Goal: Task Accomplishment & Management: Use online tool/utility

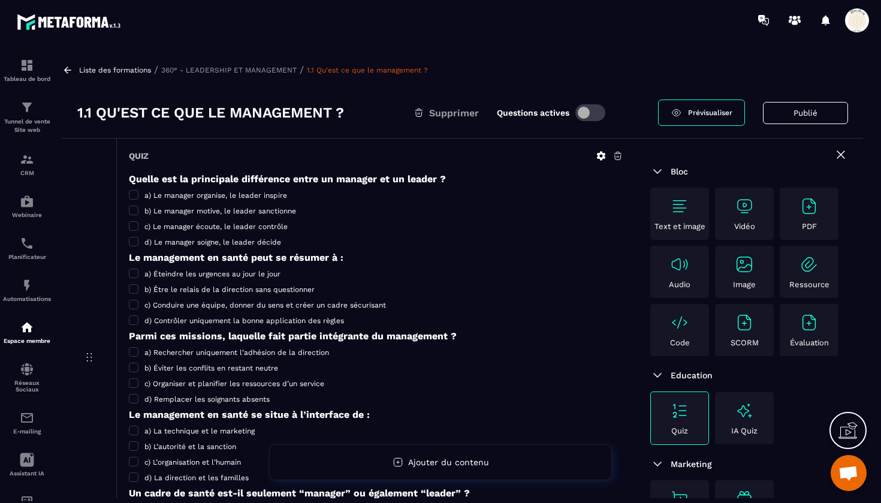
click at [744, 326] on img at bounding box center [744, 322] width 19 height 19
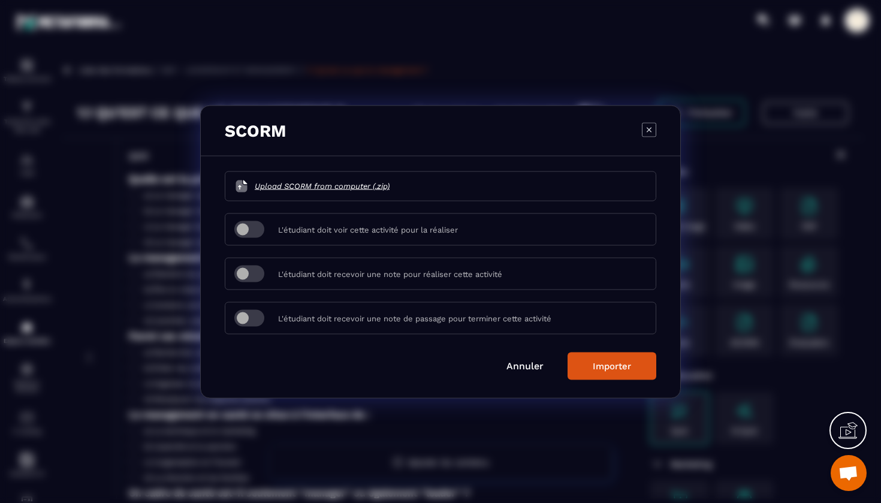
click at [525, 362] on link "Annuler" at bounding box center [524, 365] width 37 height 11
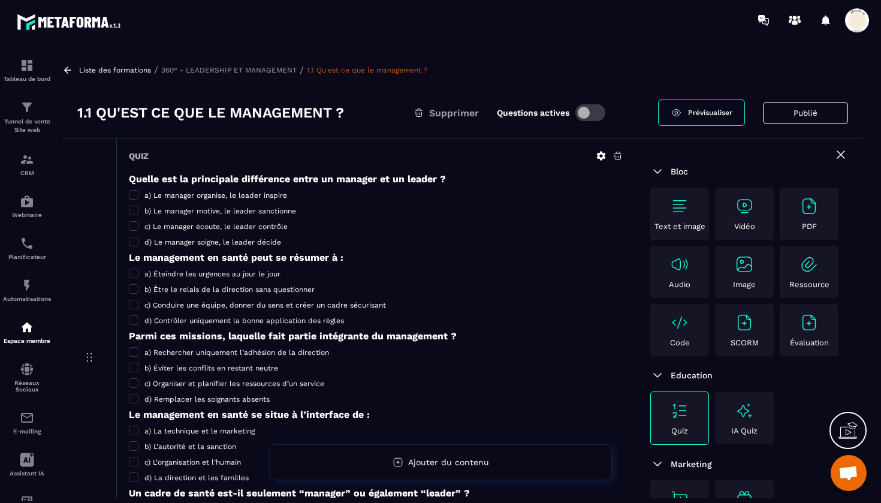
click at [696, 114] on span "Prévisualiser" at bounding box center [710, 112] width 44 height 8
click at [796, 322] on div "Évaluation" at bounding box center [809, 330] width 53 height 34
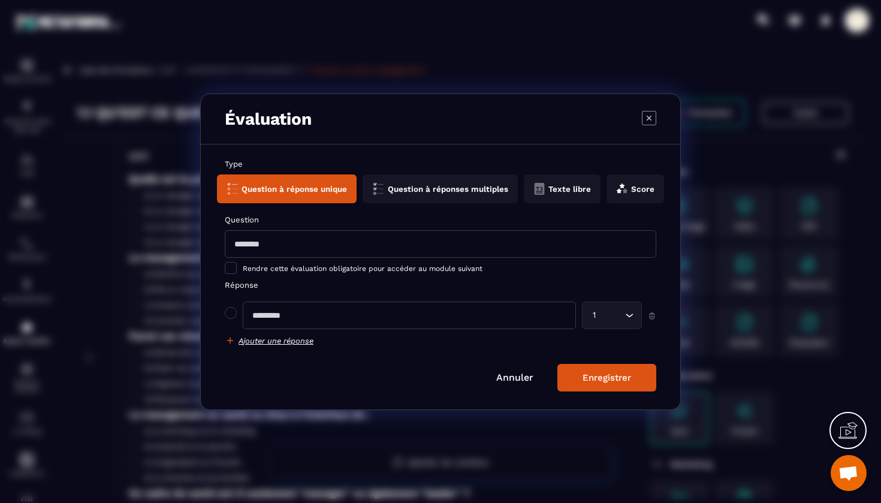
click at [270, 342] on h6 "Ajouter une réponse" at bounding box center [275, 340] width 75 height 9
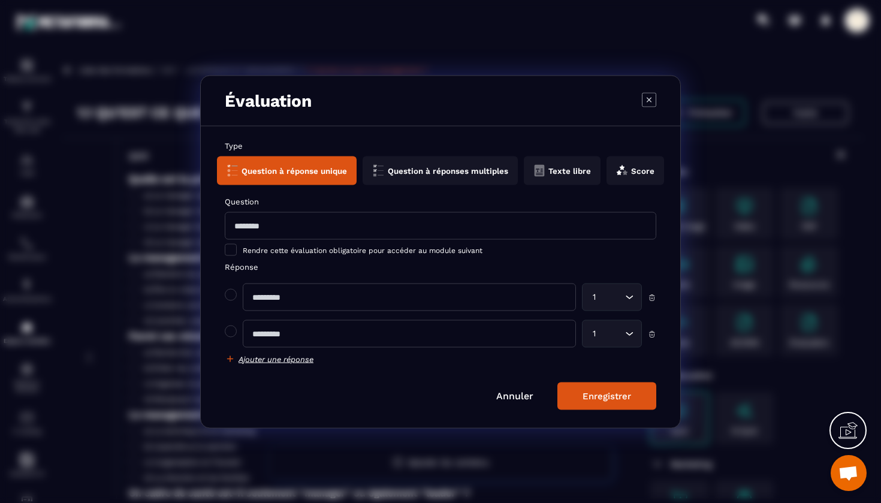
click at [271, 360] on h6 "Ajouter une réponse" at bounding box center [275, 358] width 75 height 9
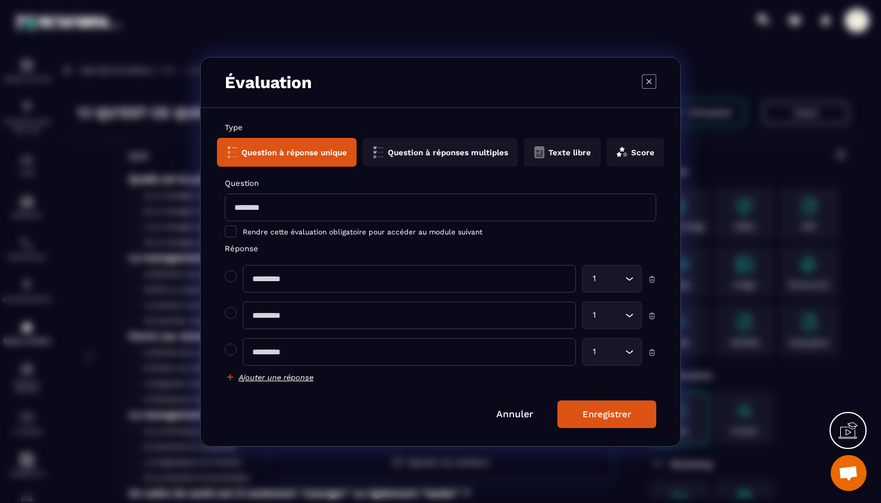
click at [274, 380] on h6 "Ajouter une réponse" at bounding box center [275, 376] width 75 height 9
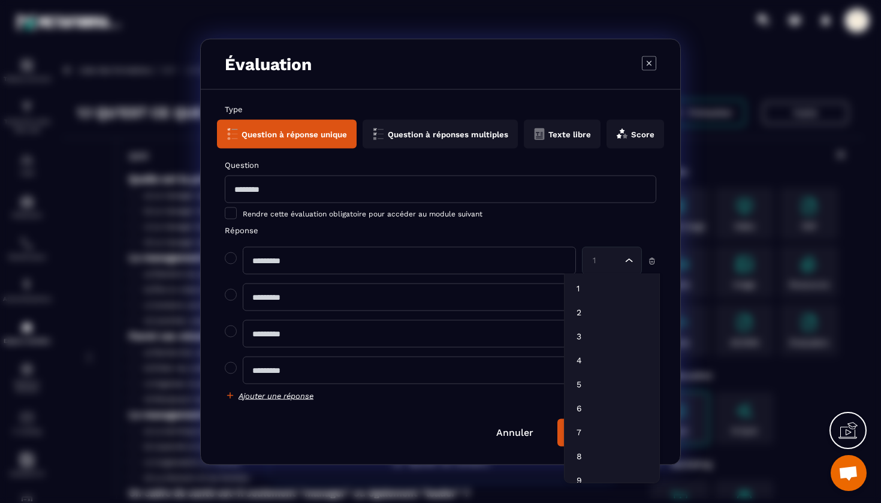
click at [633, 264] on icon "Search for option" at bounding box center [629, 260] width 12 height 12
click at [603, 225] on div "Question Rendre cette évaluation obligatoire pour accéder au module suivant Rép…" at bounding box center [440, 280] width 431 height 240
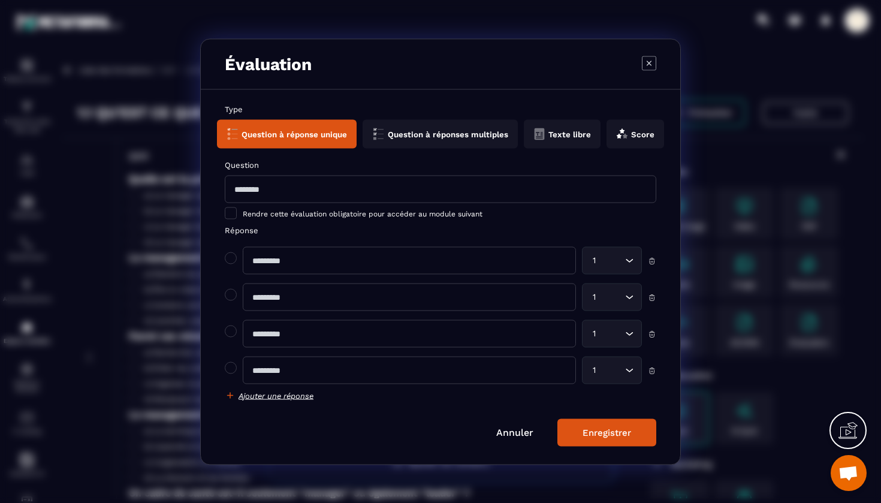
click at [260, 189] on input "Modal window" at bounding box center [440, 189] width 431 height 28
type input "****"
click at [229, 257] on span "Modal window" at bounding box center [231, 258] width 12 height 12
click at [283, 395] on h6 "Ajouter une réponse" at bounding box center [275, 395] width 75 height 9
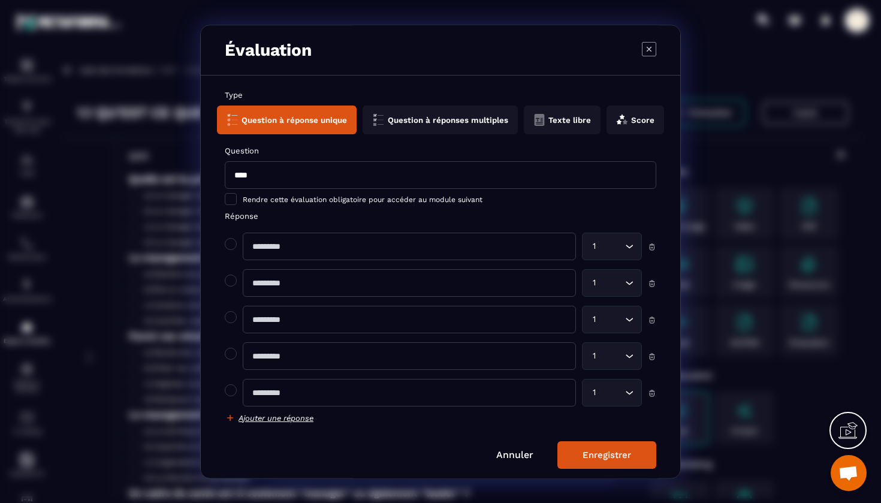
click at [605, 449] on div "Enregistrer" at bounding box center [606, 454] width 49 height 11
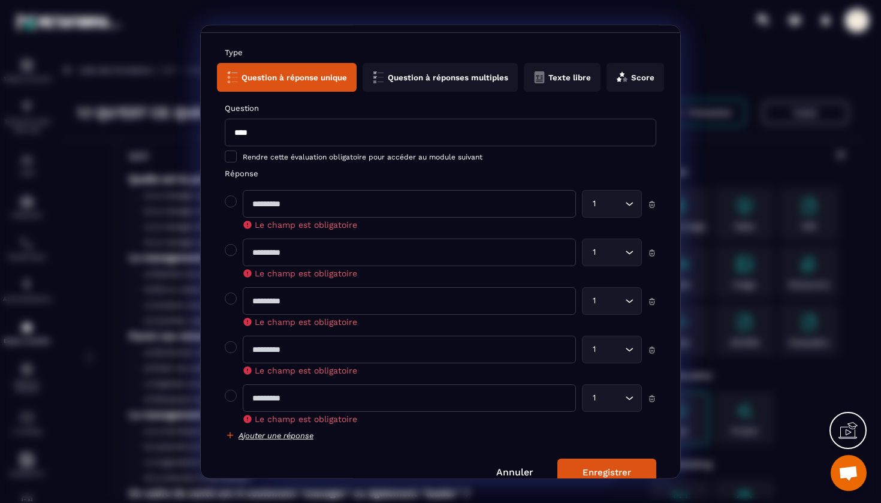
scroll to position [49, 0]
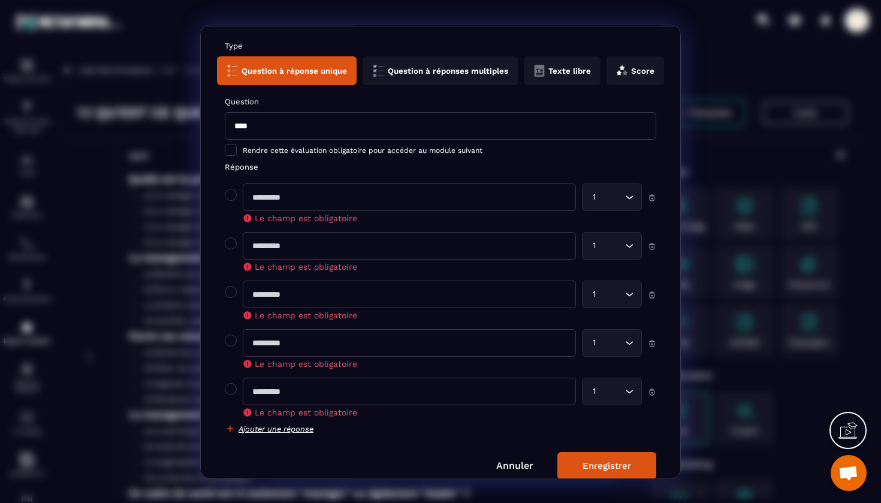
click at [608, 65] on button "Score" at bounding box center [635, 70] width 58 height 29
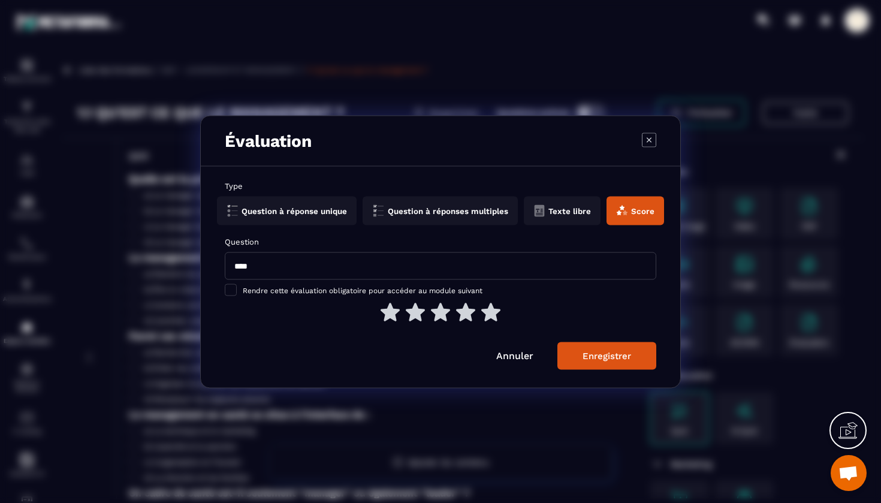
click at [301, 212] on button "Question à réponse unique" at bounding box center [287, 210] width 140 height 29
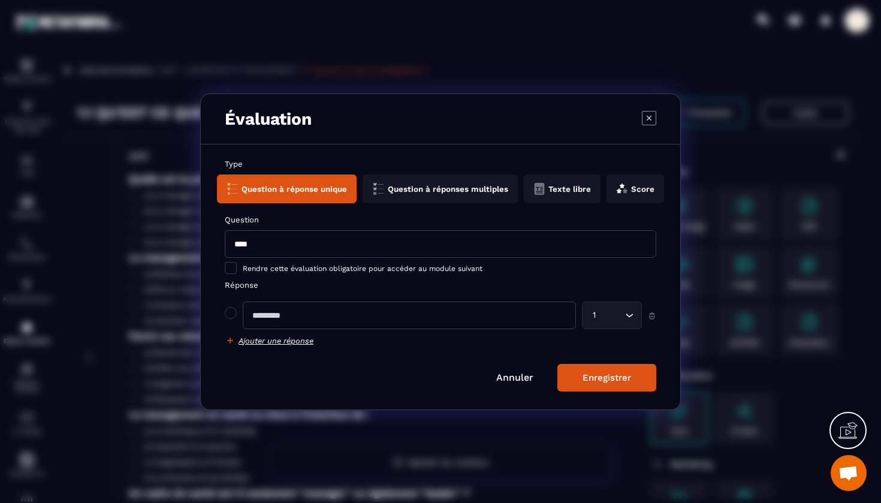
click at [641, 115] on div "Évaluation" at bounding box center [440, 119] width 479 height 50
click at [652, 120] on icon "Modal window" at bounding box center [649, 117] width 14 height 14
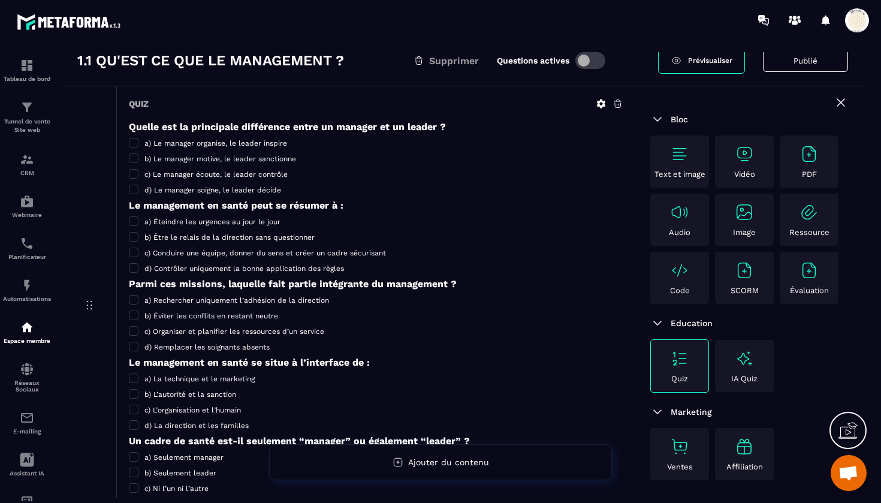
scroll to position [55, 0]
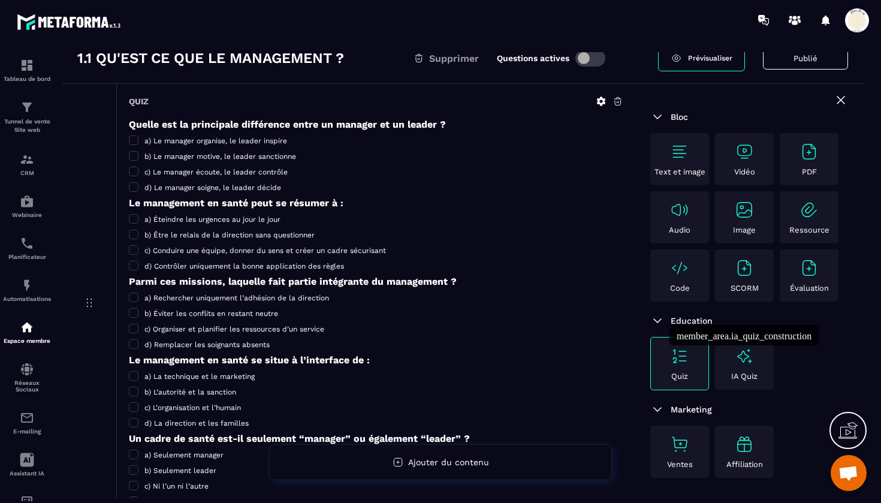
click at [733, 368] on div "IA Quiz" at bounding box center [744, 363] width 53 height 34
click at [751, 354] on img at bounding box center [744, 355] width 19 height 19
click at [803, 214] on img at bounding box center [808, 209] width 19 height 19
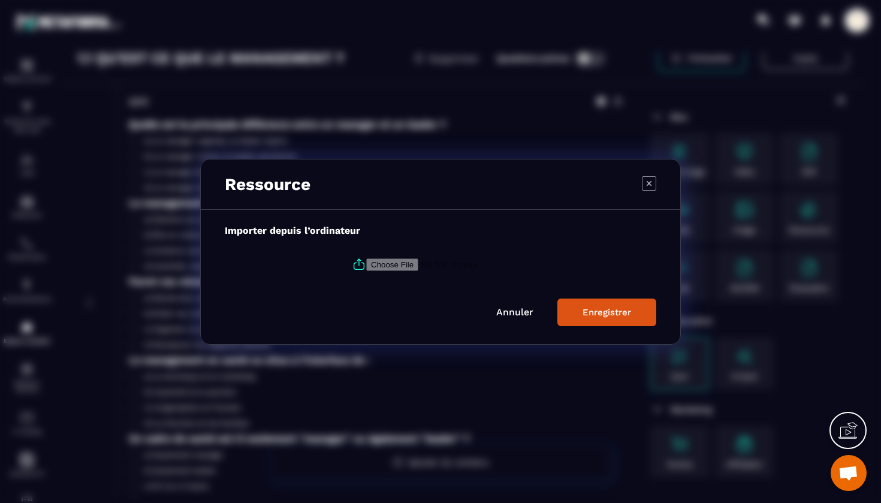
click at [647, 183] on icon "Modal window" at bounding box center [649, 183] width 14 height 14
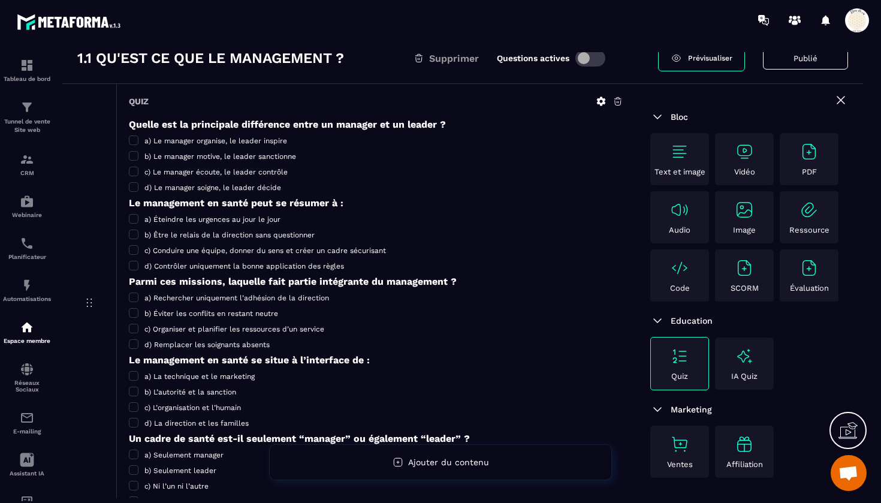
click at [741, 269] on img at bounding box center [744, 267] width 19 height 19
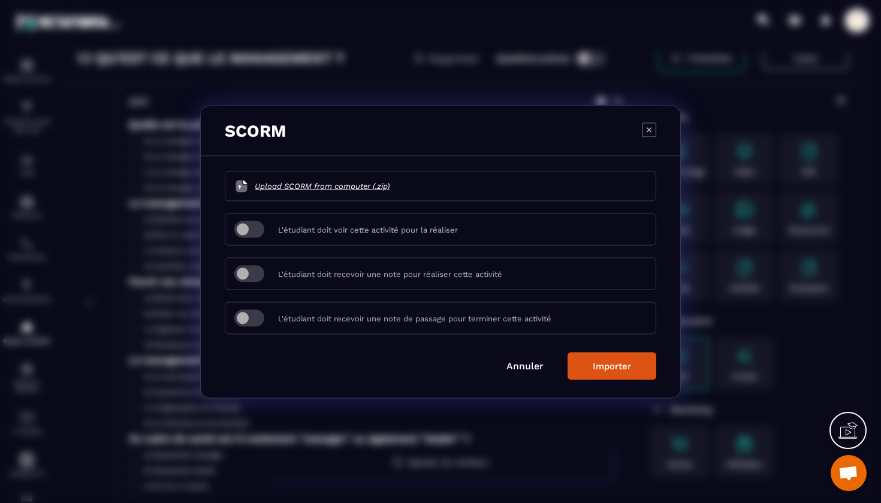
click at [652, 128] on icon "Modal window" at bounding box center [649, 129] width 14 height 14
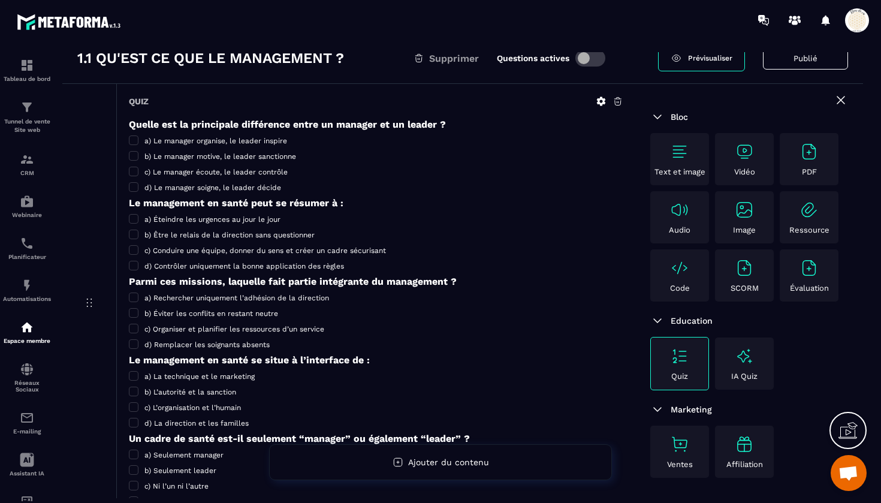
click at [806, 279] on div "Évaluation" at bounding box center [809, 275] width 53 height 34
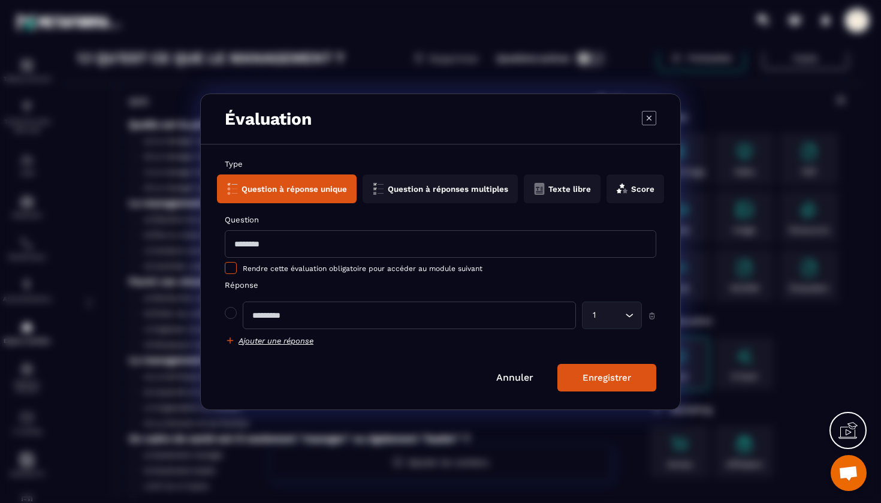
click at [227, 270] on span "Modal window" at bounding box center [231, 268] width 12 height 12
click at [647, 117] on icon "Modal window" at bounding box center [649, 117] width 14 height 14
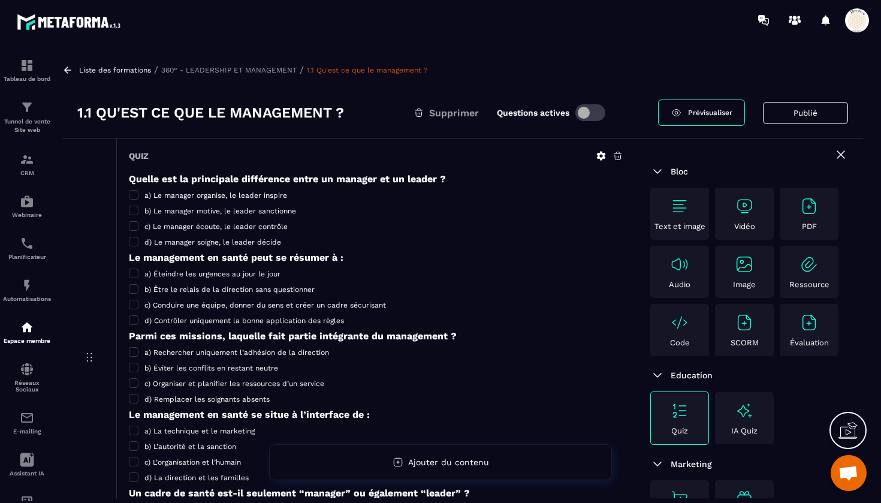
scroll to position [0, 0]
click at [390, 180] on h5 "Quelle est la principale différence entre un manager et un leader ?" at bounding box center [376, 178] width 494 height 11
click at [128, 177] on div "Quiz Quelle est la principale différence entre un manager et un leader ? a) Le …" at bounding box center [375, 357] width 519 height 439
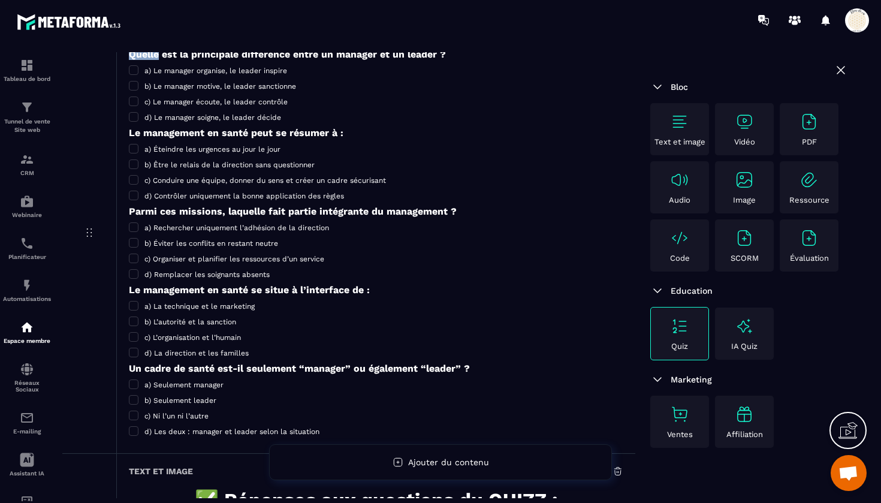
click at [751, 407] on img at bounding box center [744, 413] width 19 height 19
click at [735, 425] on div "Affiliation" at bounding box center [744, 421] width 53 height 34
click at [735, 241] on img at bounding box center [744, 237] width 19 height 19
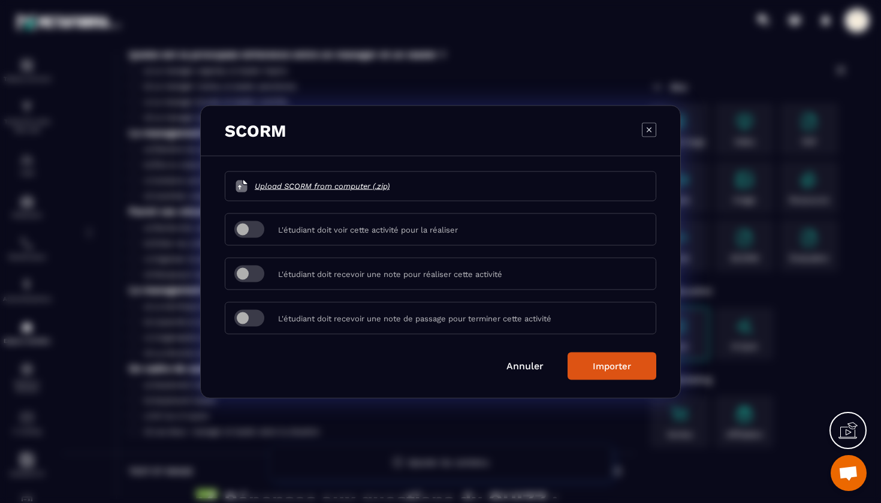
click at [648, 127] on icon "Modal window" at bounding box center [649, 129] width 14 height 14
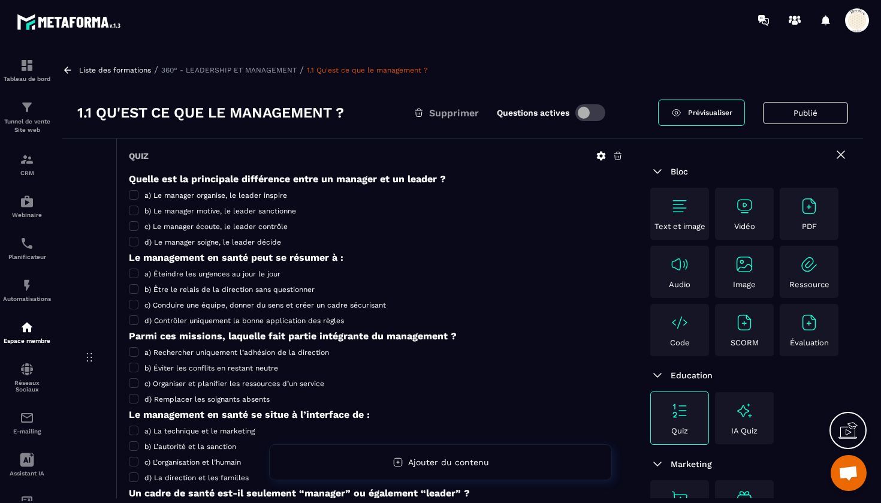
click at [742, 204] on img at bounding box center [744, 206] width 19 height 19
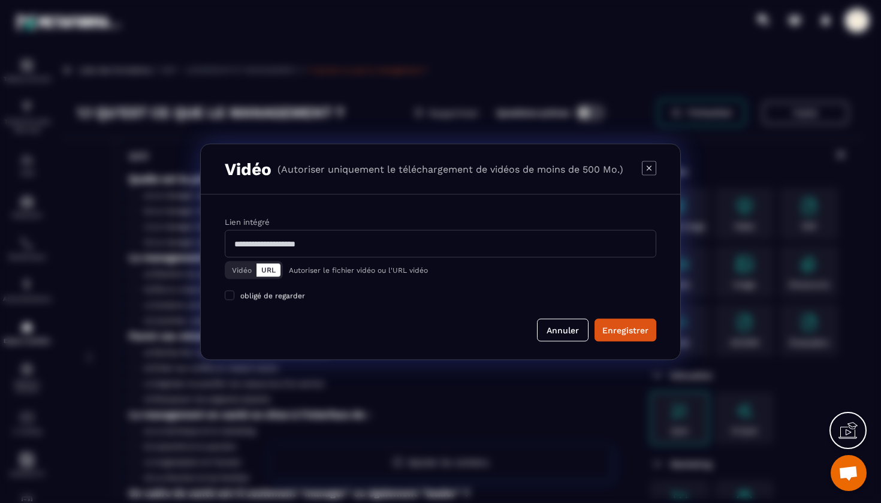
click at [648, 168] on icon "Modal window" at bounding box center [649, 167] width 5 height 5
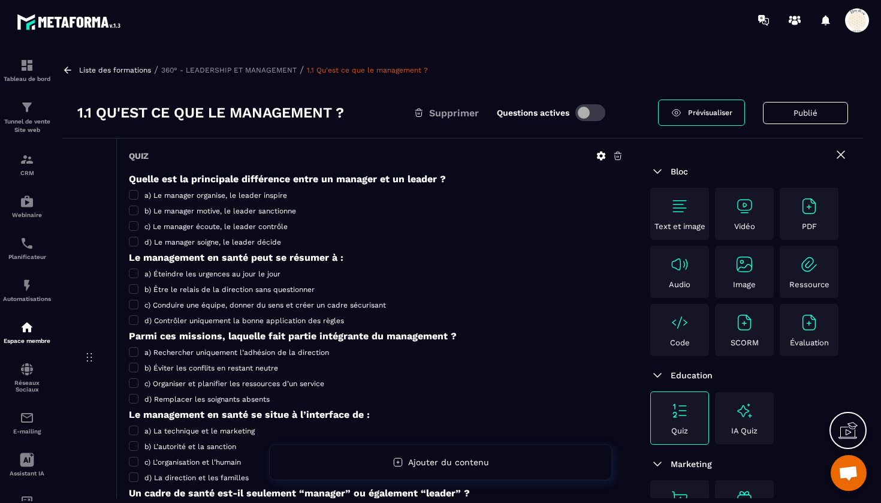
click at [748, 327] on img at bounding box center [744, 322] width 19 height 19
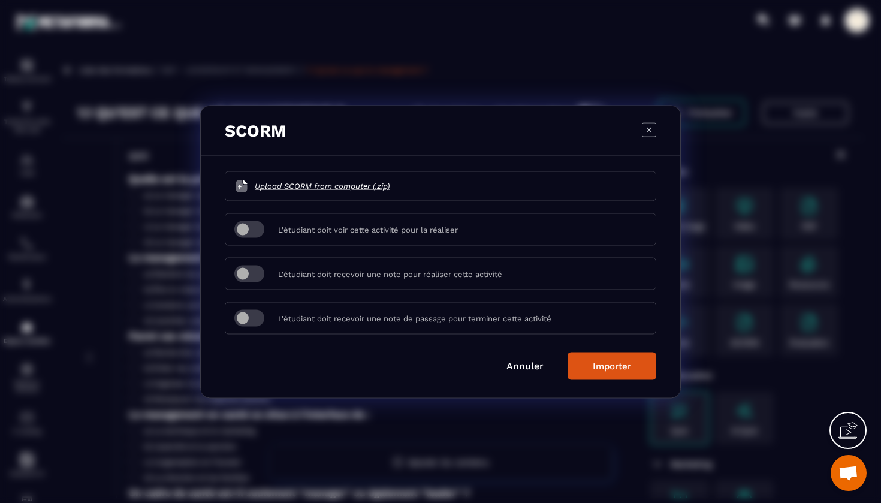
click at [646, 129] on icon "Modal window" at bounding box center [649, 129] width 14 height 14
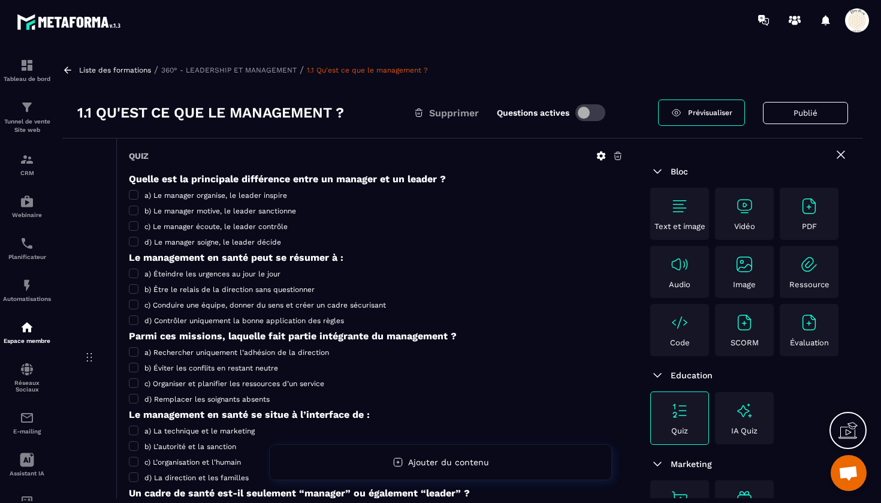
click at [809, 322] on img at bounding box center [808, 322] width 19 height 19
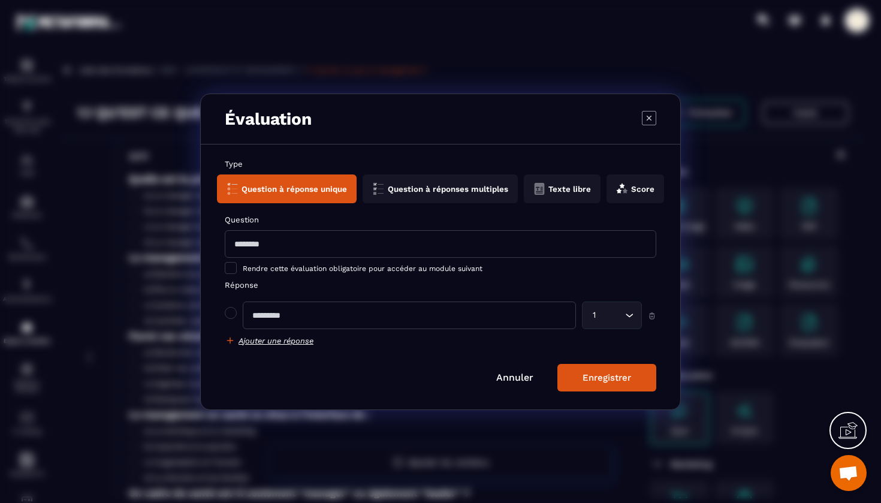
click at [654, 116] on icon "Modal window" at bounding box center [649, 117] width 14 height 14
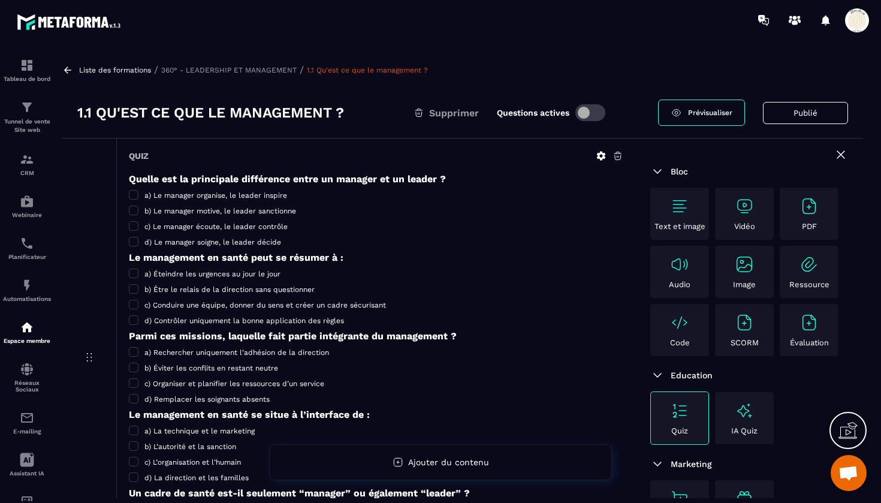
click at [216, 71] on p "360° - LEADERSHIP ET MANAGEMENT" at bounding box center [228, 70] width 135 height 8
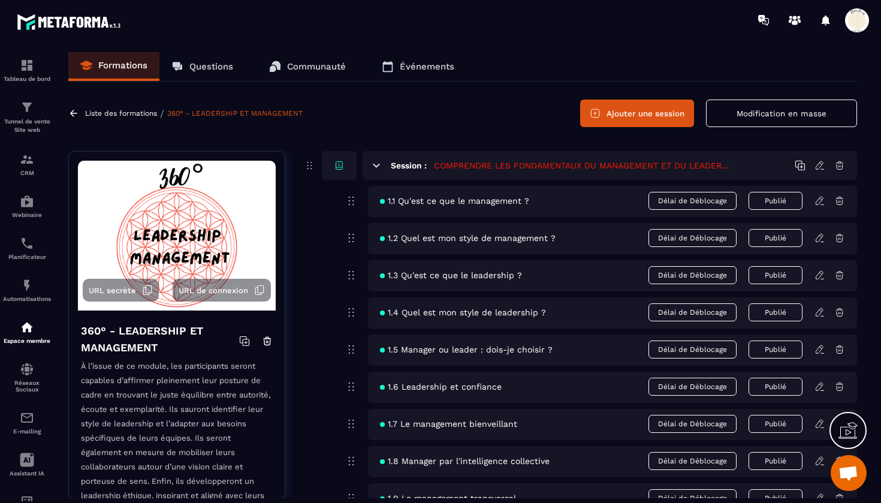
click at [820, 205] on icon at bounding box center [819, 200] width 11 height 11
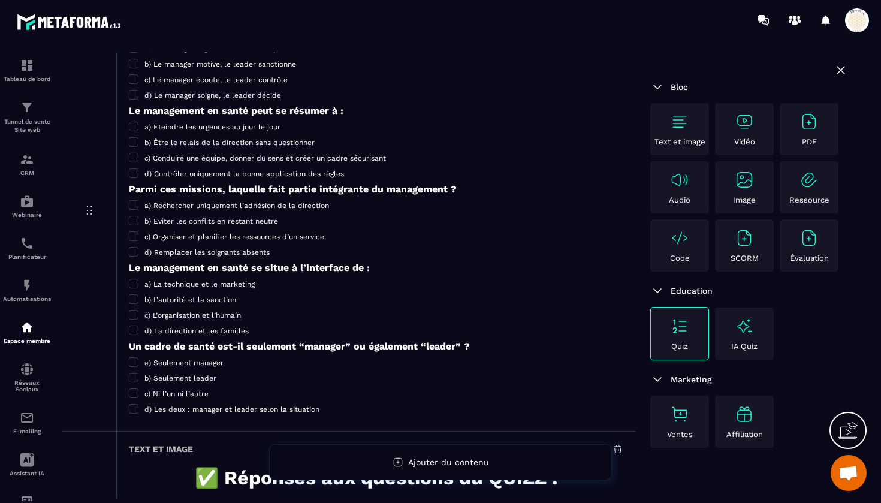
scroll to position [149, 0]
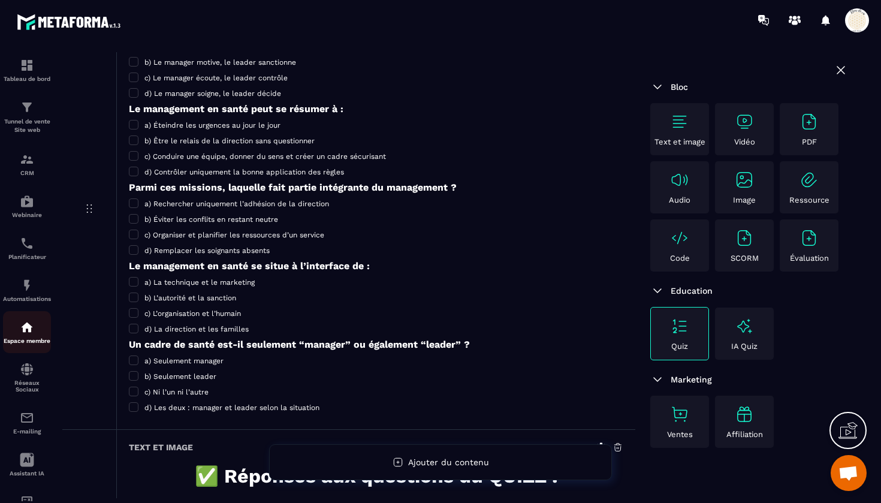
click at [32, 333] on img at bounding box center [27, 327] width 14 height 14
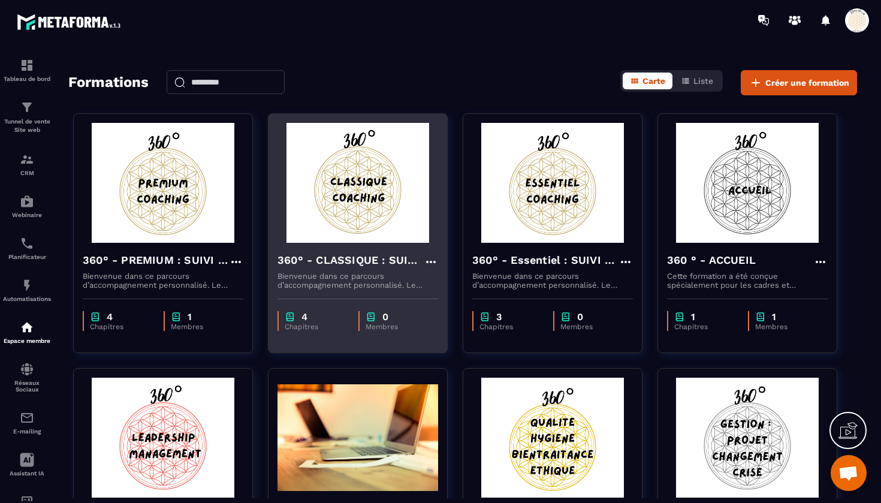
scroll to position [32, 0]
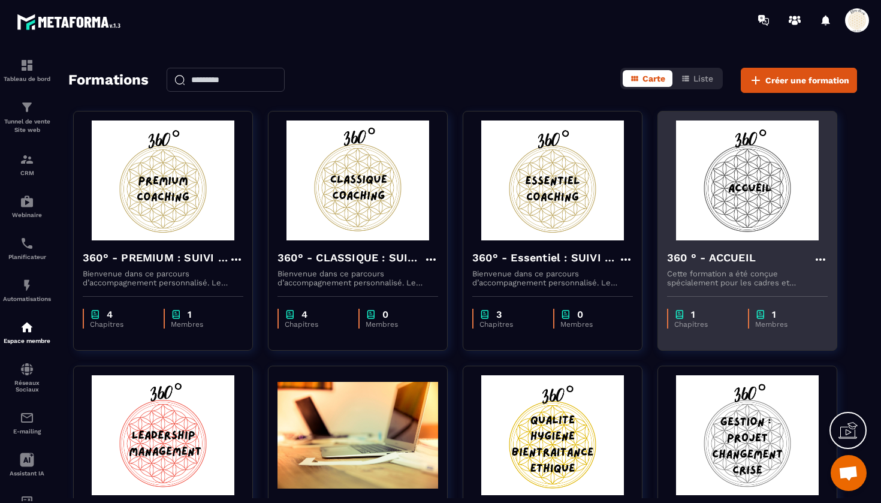
click at [715, 253] on h4 "360 ° - ACCUEIL" at bounding box center [711, 257] width 89 height 17
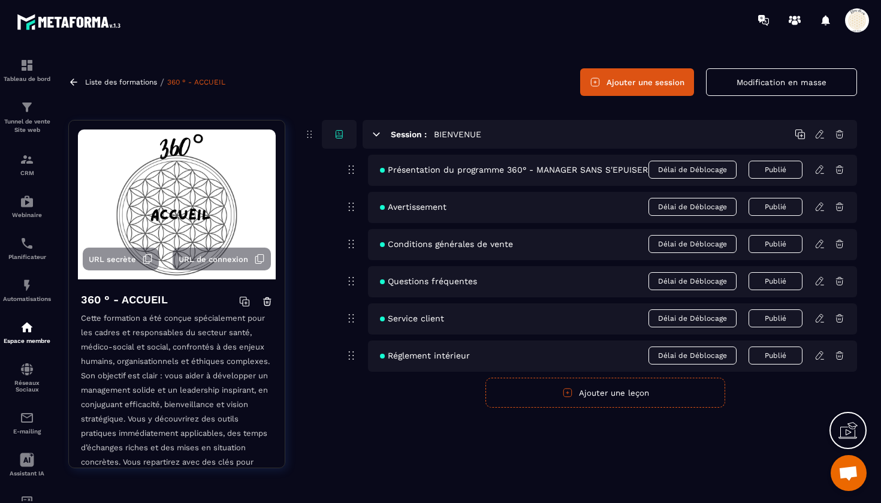
scroll to position [29, 0]
